Goal: Transaction & Acquisition: Purchase product/service

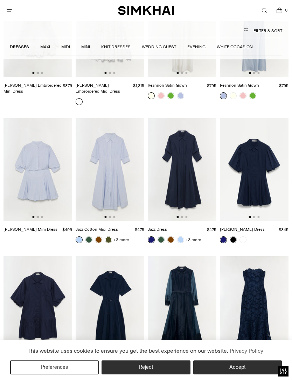
scroll to position [2676, 0]
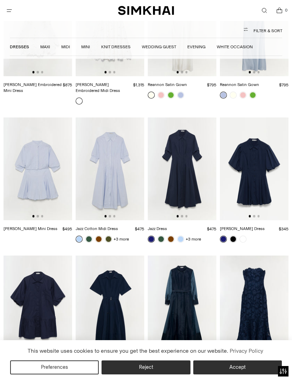
click at [189, 274] on img at bounding box center [182, 307] width 69 height 103
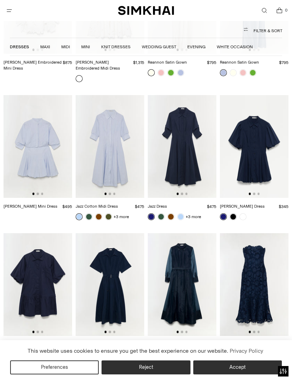
click at [257, 257] on img at bounding box center [254, 284] width 69 height 103
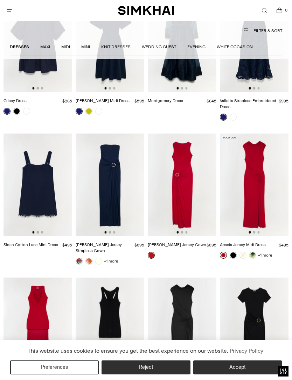
scroll to position [2898, 0]
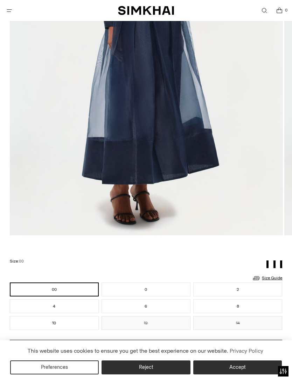
scroll to position [252, 0]
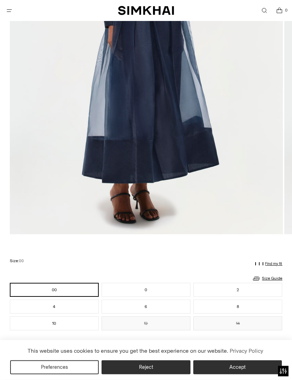
click at [149, 304] on button "6" at bounding box center [145, 307] width 89 height 14
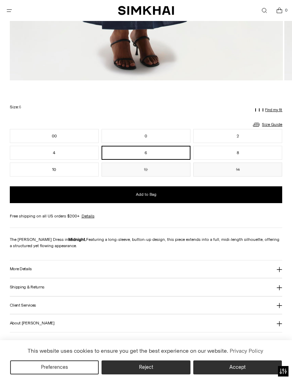
scroll to position [405, 0]
click at [28, 269] on h3 "More Details" at bounding box center [21, 269] width 22 height 5
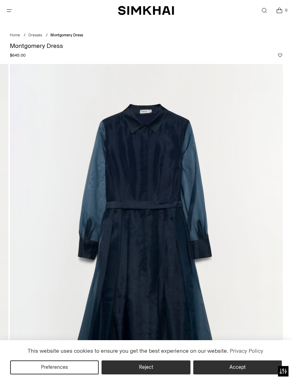
scroll to position [0, 0]
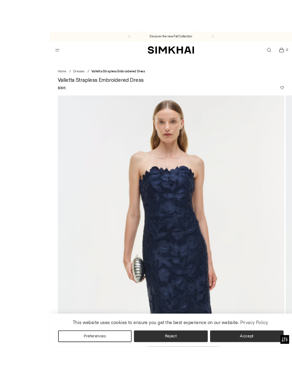
scroll to position [75, 0]
